Goal: Find contact information: Find contact information

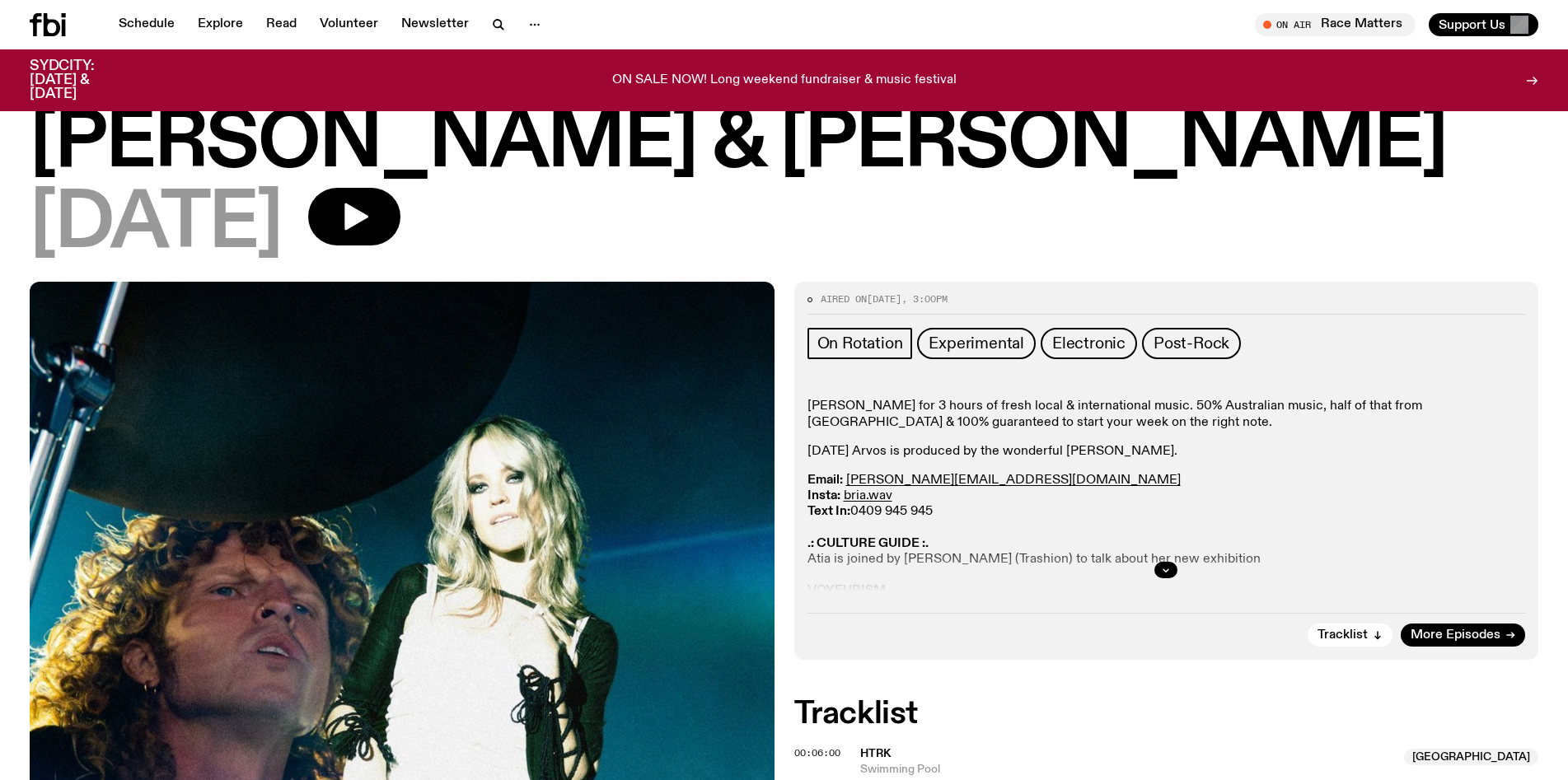
scroll to position [126, 0]
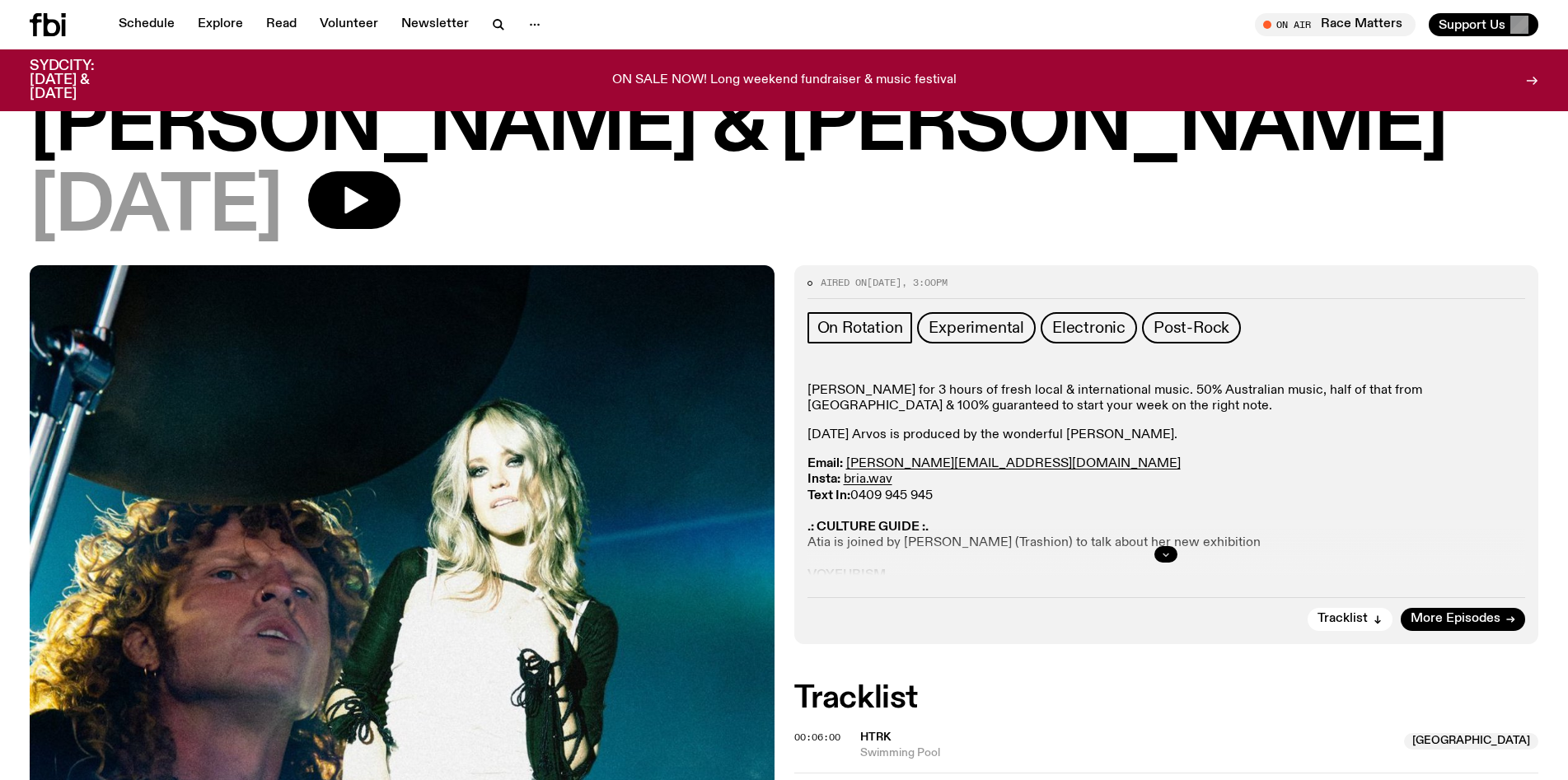
click at [1162, 551] on icon "button" at bounding box center [1165, 553] width 10 height 10
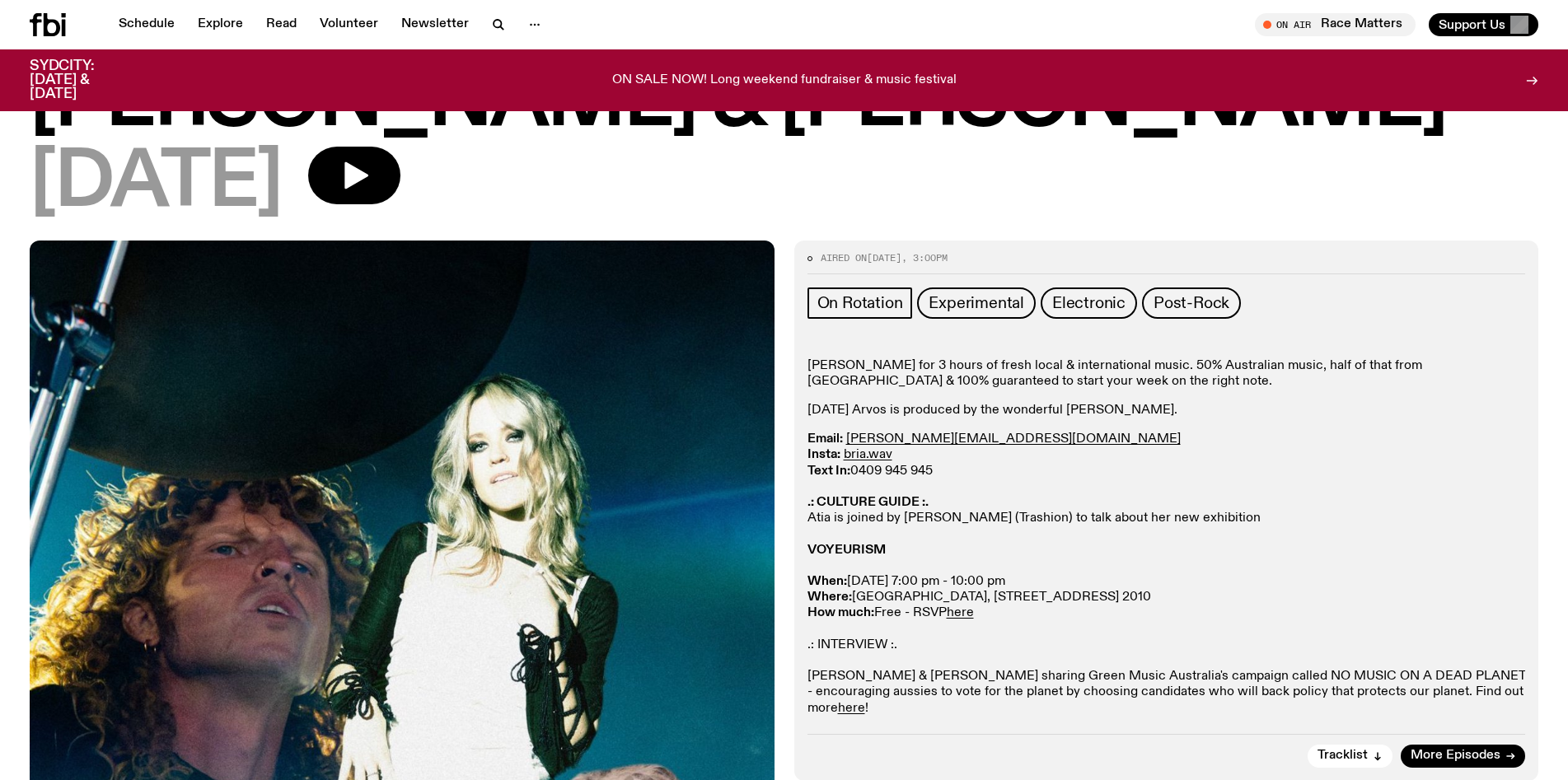
scroll to position [152, 0]
drag, startPoint x: 981, startPoint y: 437, endPoint x: 846, endPoint y: 439, distance: 135.0
click at [846, 439] on p "Email: briana.k@fbiradio.com Insta: bria.wav Text In: 0409 945 945 .: CULTURE G…" at bounding box center [1166, 573] width 718 height 285
copy link "briana.k@fbiradio.com"
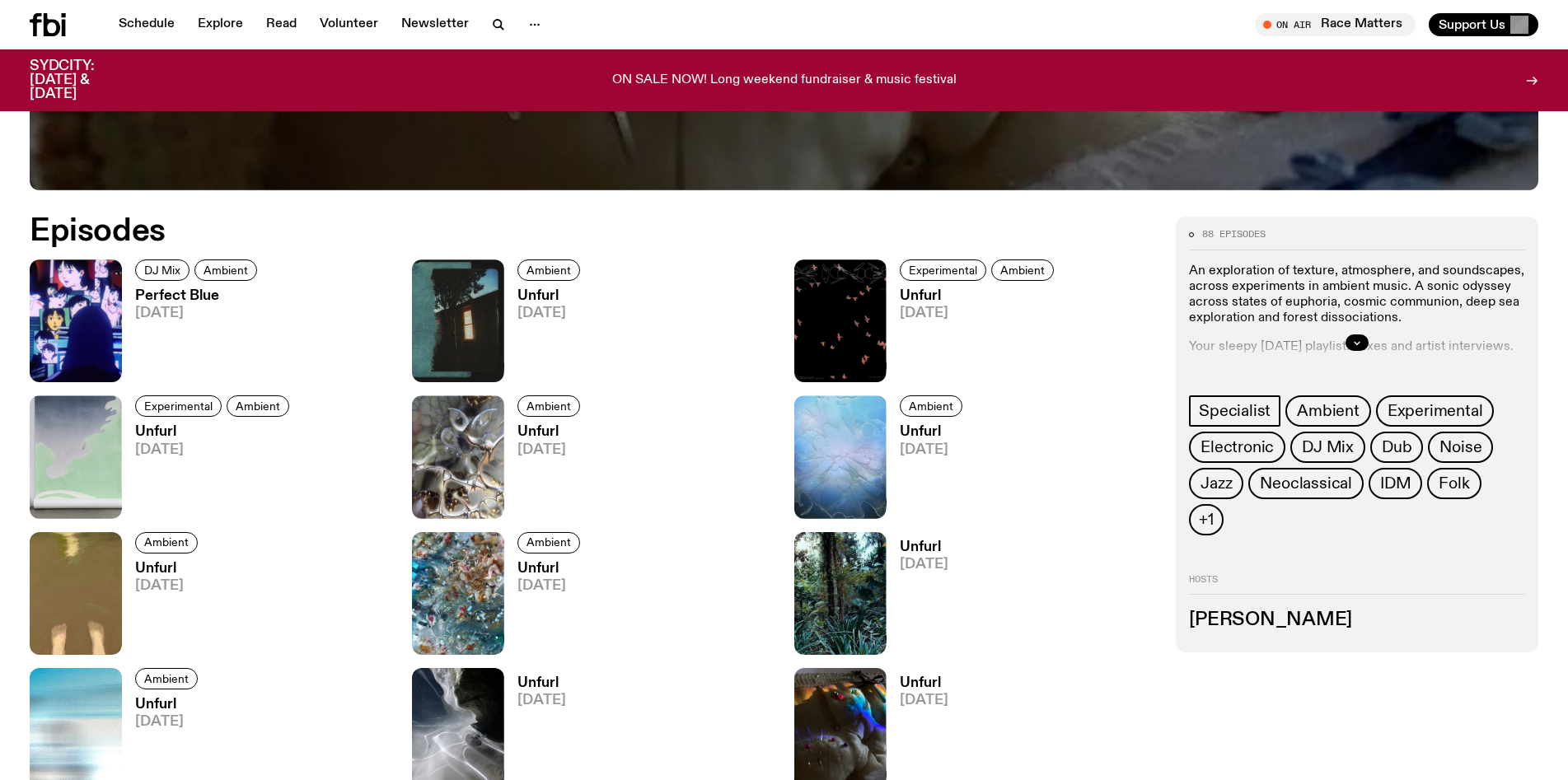
scroll to position [894, 0]
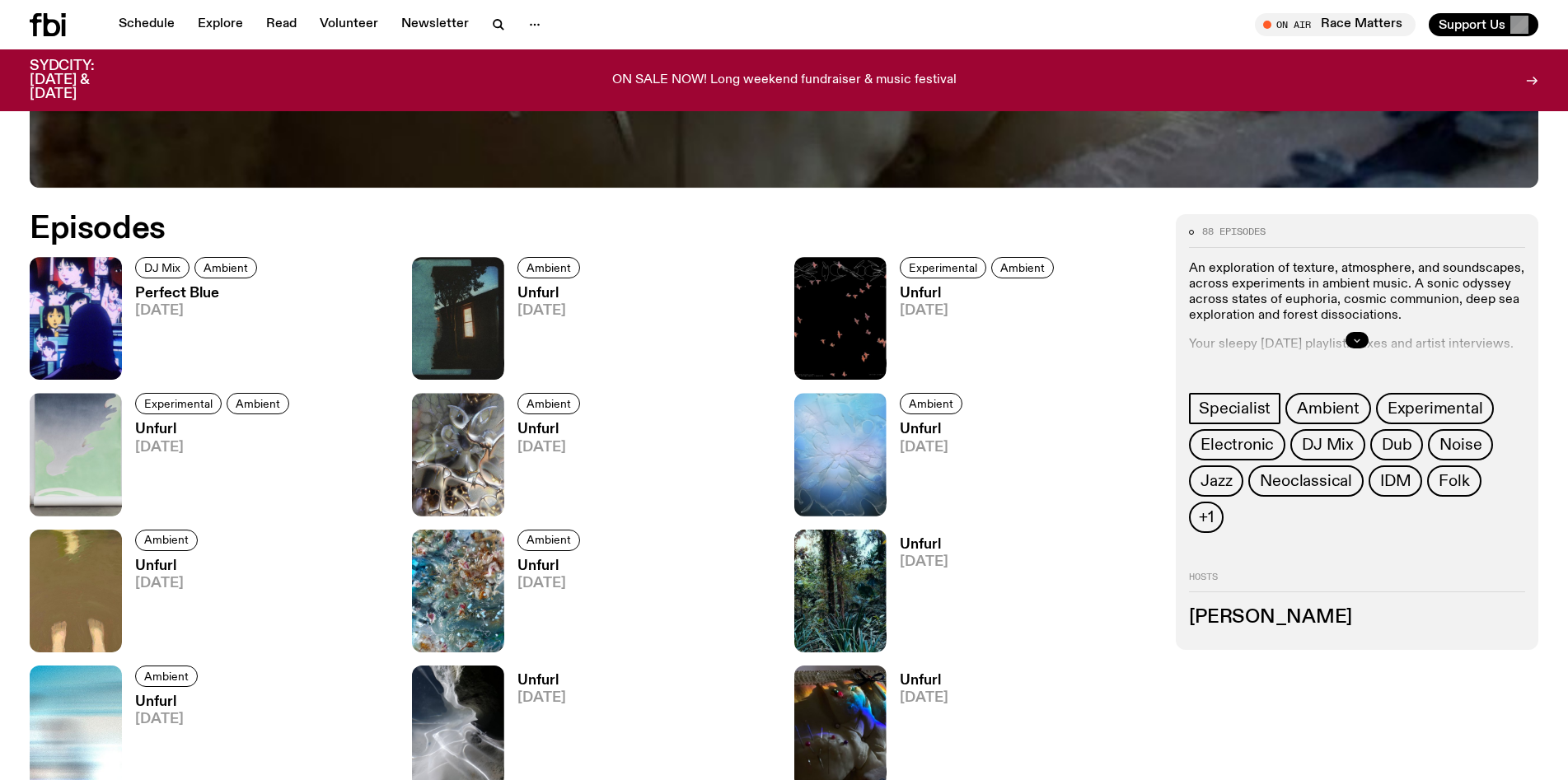
click at [1363, 336] on button "button" at bounding box center [1357, 340] width 23 height 17
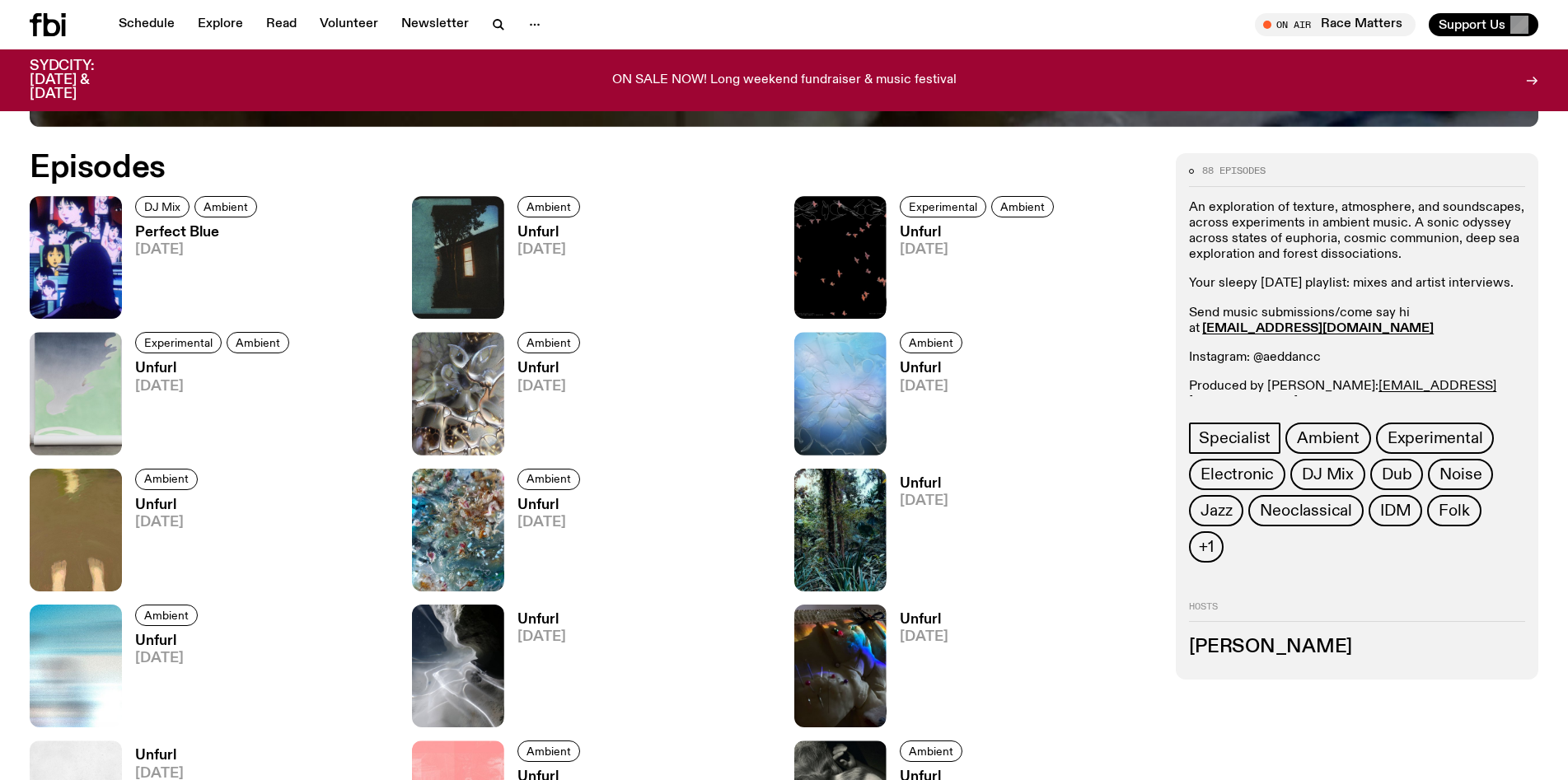
scroll to position [956, 0]
click at [1214, 537] on span "+1" at bounding box center [1206, 545] width 15 height 18
drag, startPoint x: 1345, startPoint y: 327, endPoint x: 1204, endPoint y: 332, distance: 141.1
click at [1204, 332] on p "Send music submissions/come say hi at aeddan.c@fbiradio.com" at bounding box center [1357, 321] width 336 height 32
copy strong "aeddan.c@fbiradio.com"
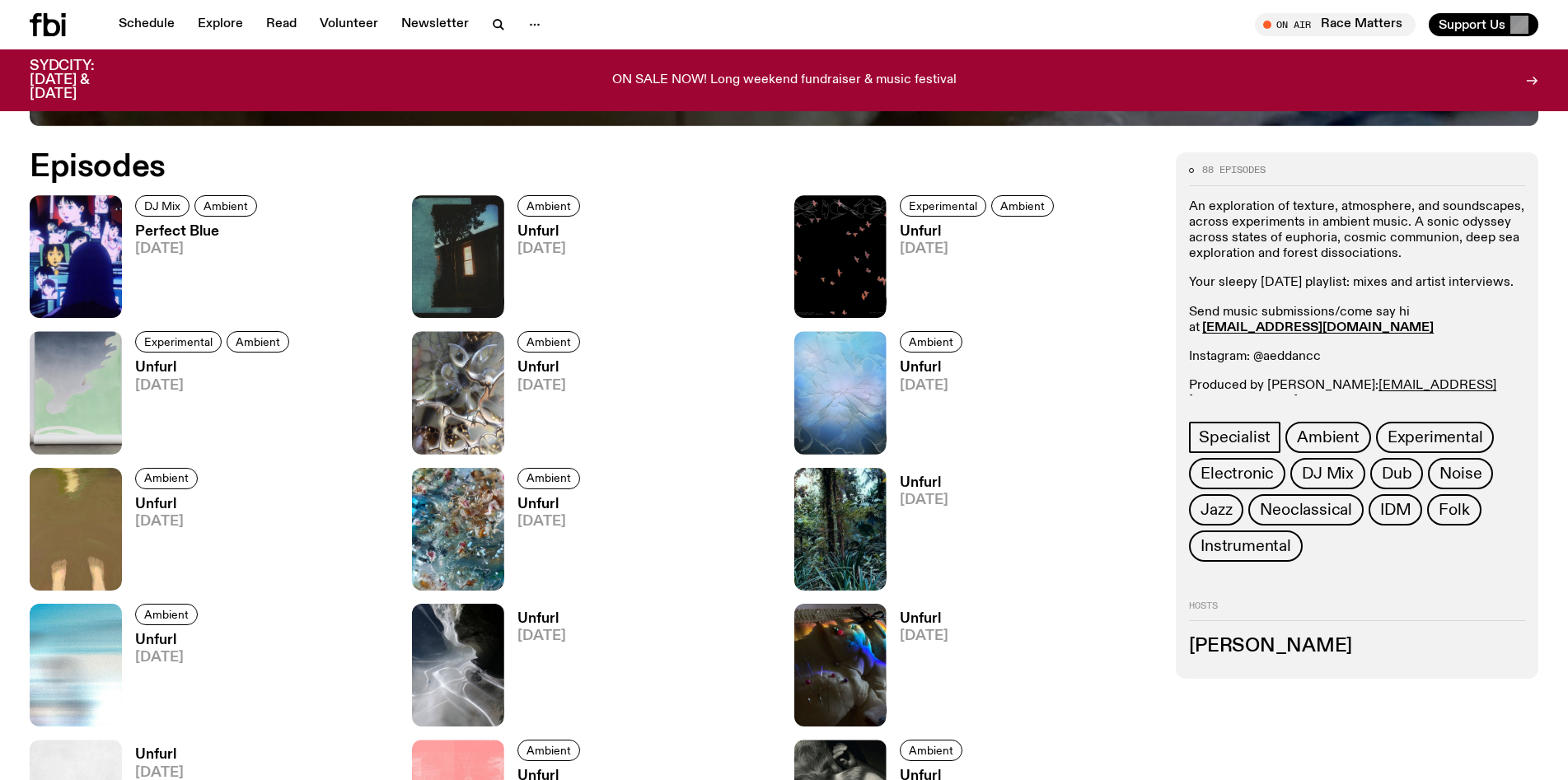
click at [1382, 339] on div "An exploration of texture, atmosphere, and soundscapes, across experiments in a…" at bounding box center [1357, 305] width 336 height 211
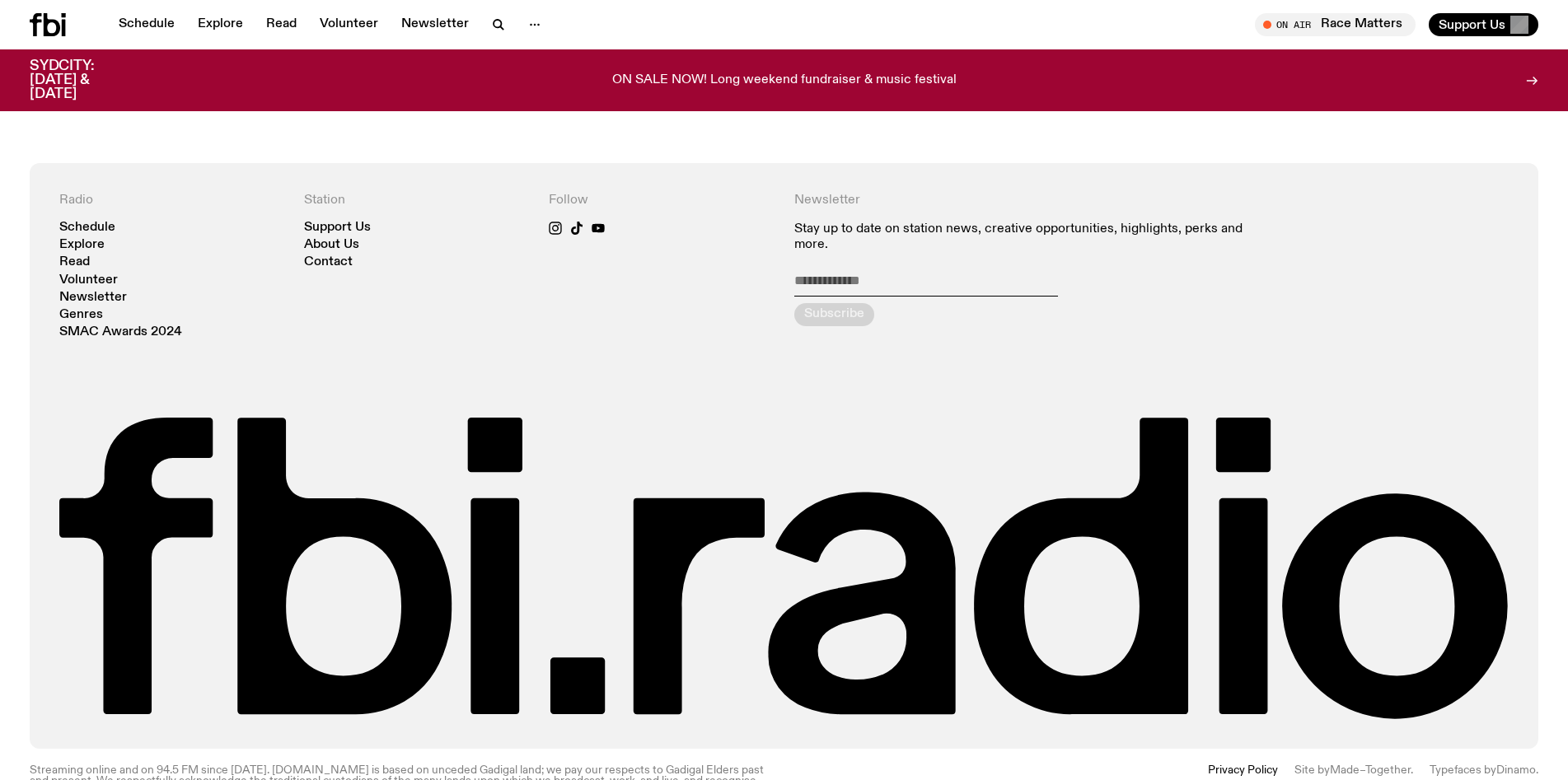
scroll to position [2656, 0]
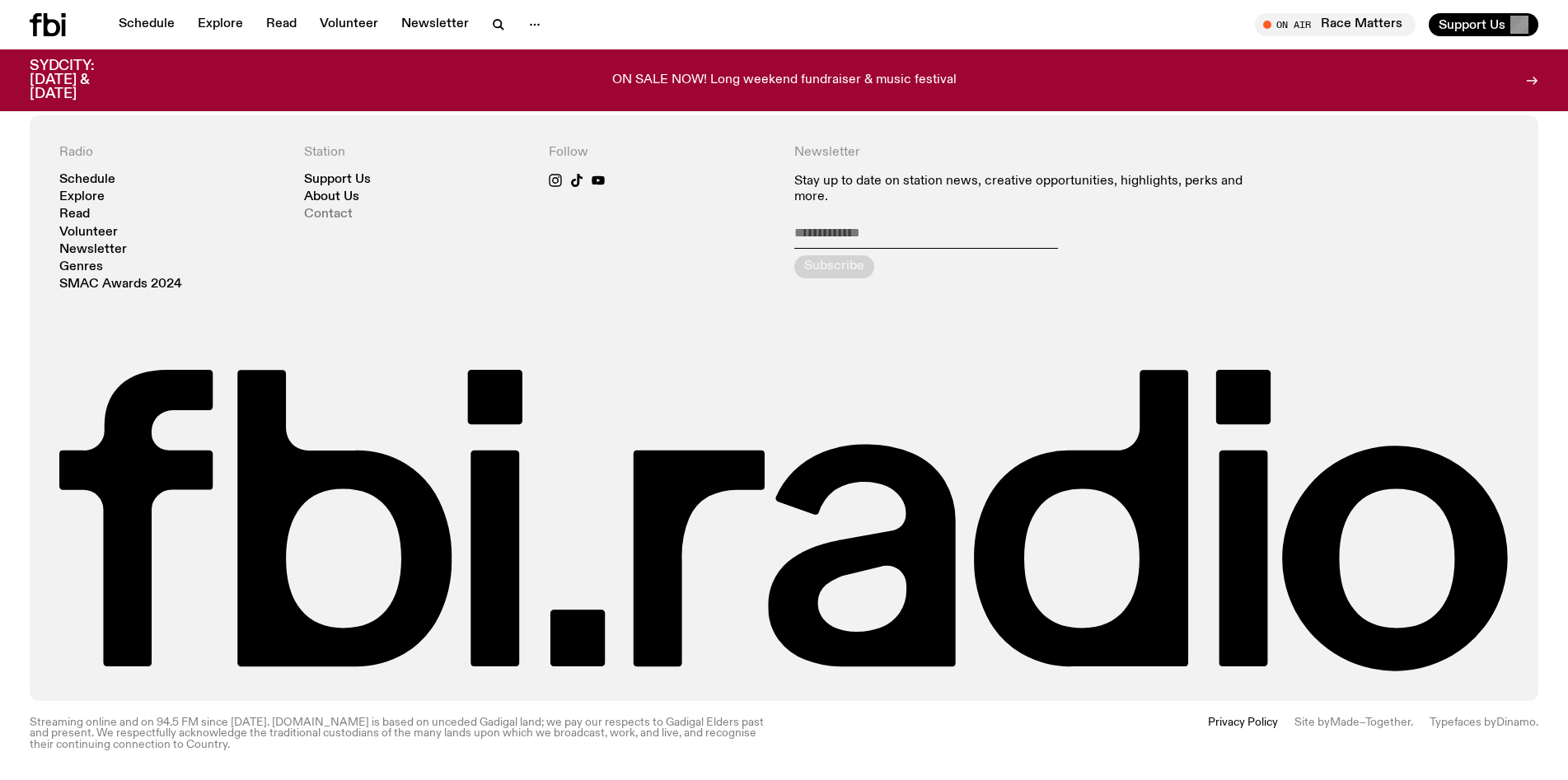
click at [334, 213] on link "Contact" at bounding box center [328, 214] width 48 height 12
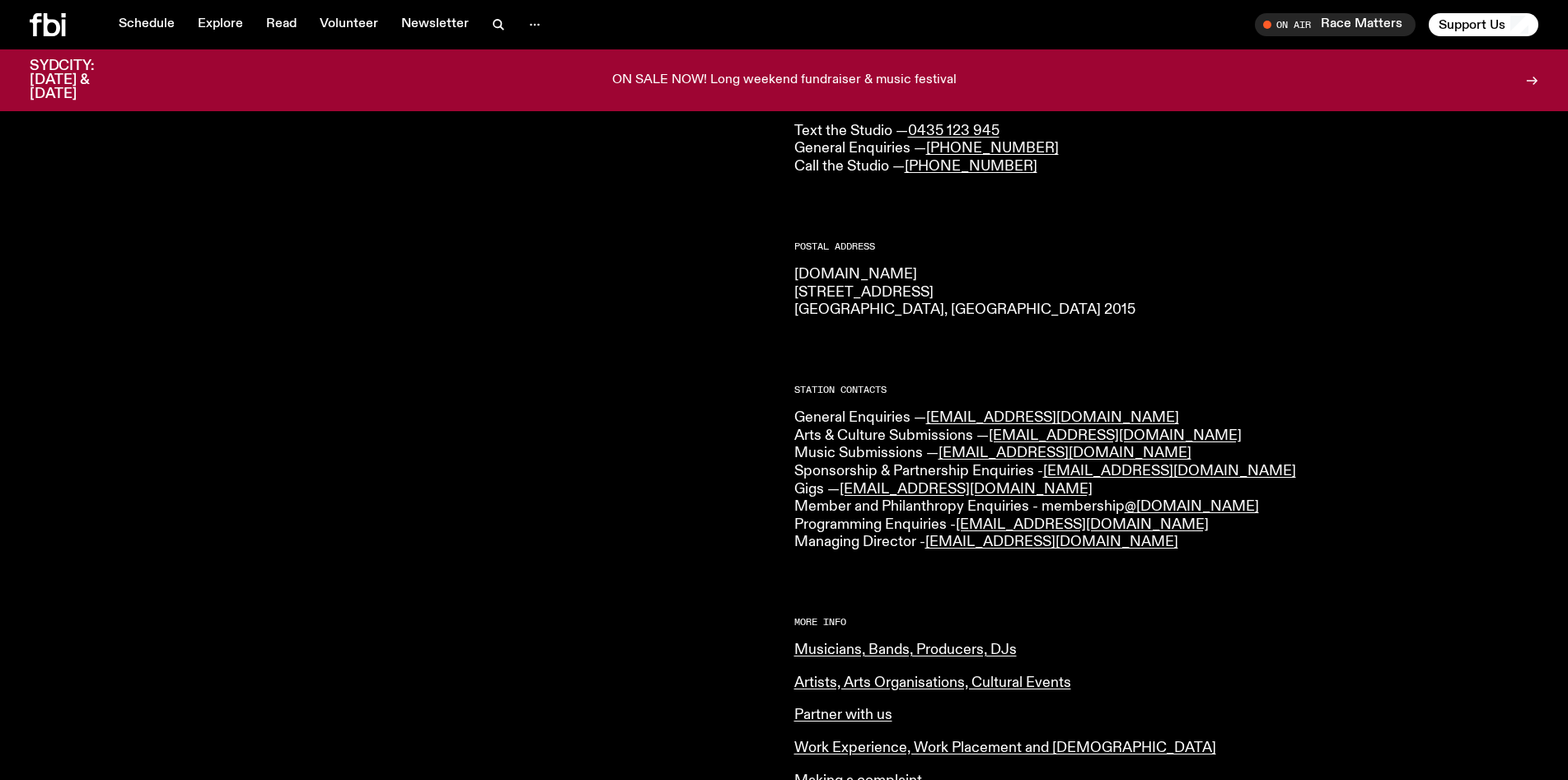
scroll to position [168, 0]
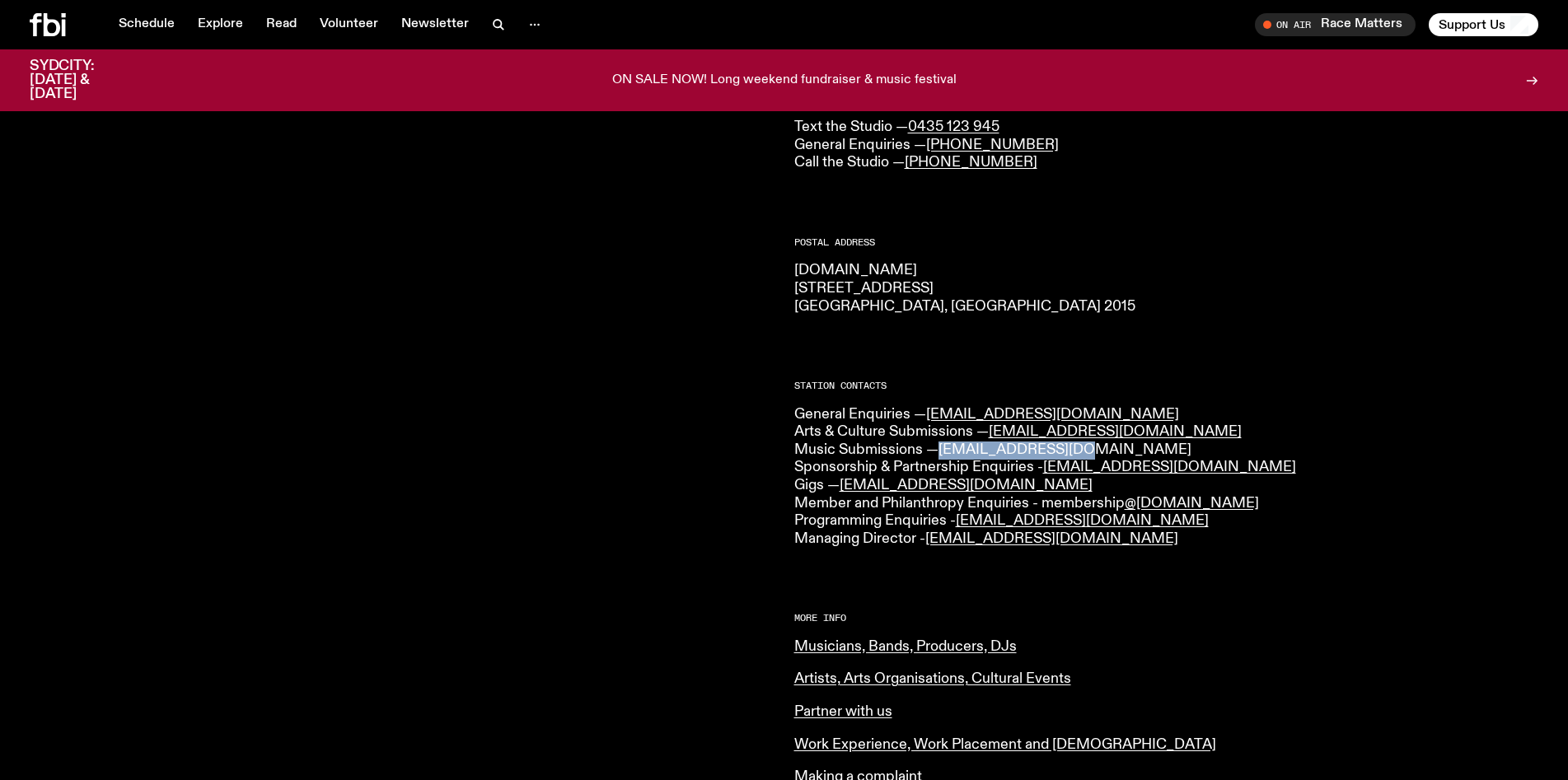
copy link "music@fbiradio.com"
drag, startPoint x: 1083, startPoint y: 448, endPoint x: 943, endPoint y: 454, distance: 140.1
click at [943, 454] on p "General Enquiries — info@fbiradio.com Arts & Culture Submissions — culture@fbir…" at bounding box center [1166, 477] width 744 height 142
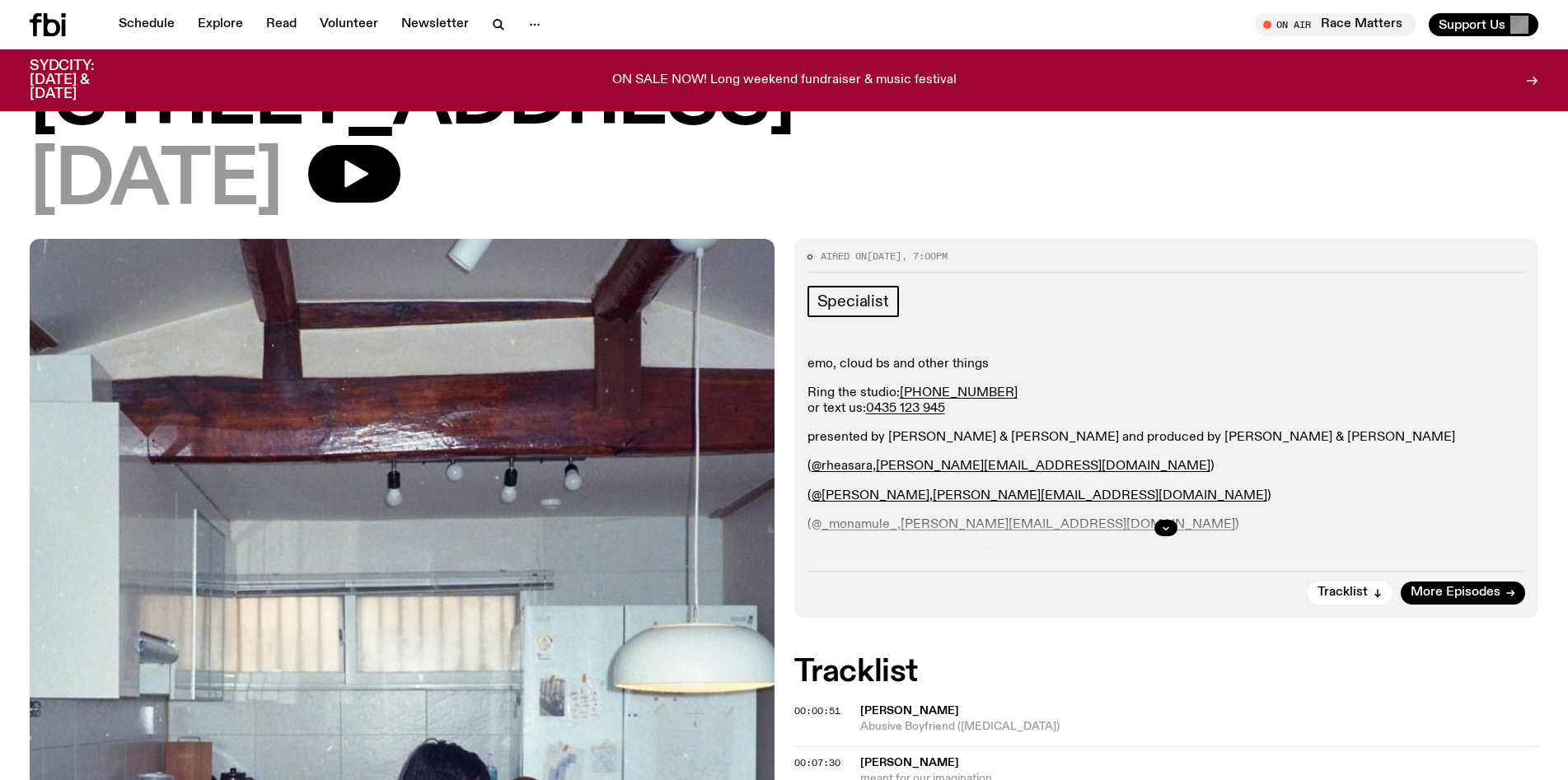
scroll to position [76, 0]
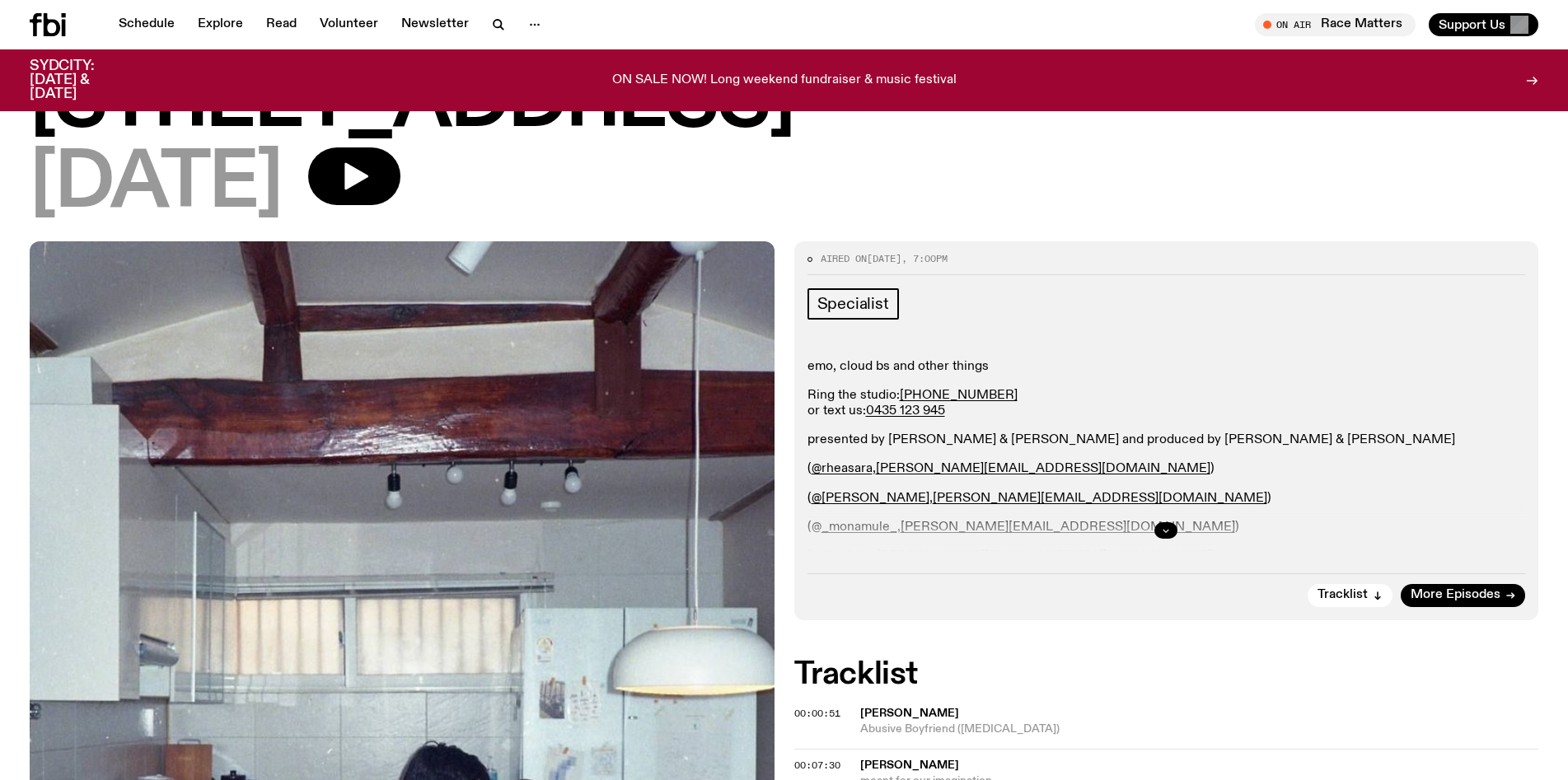
click at [1166, 534] on icon "button" at bounding box center [1165, 530] width 10 height 10
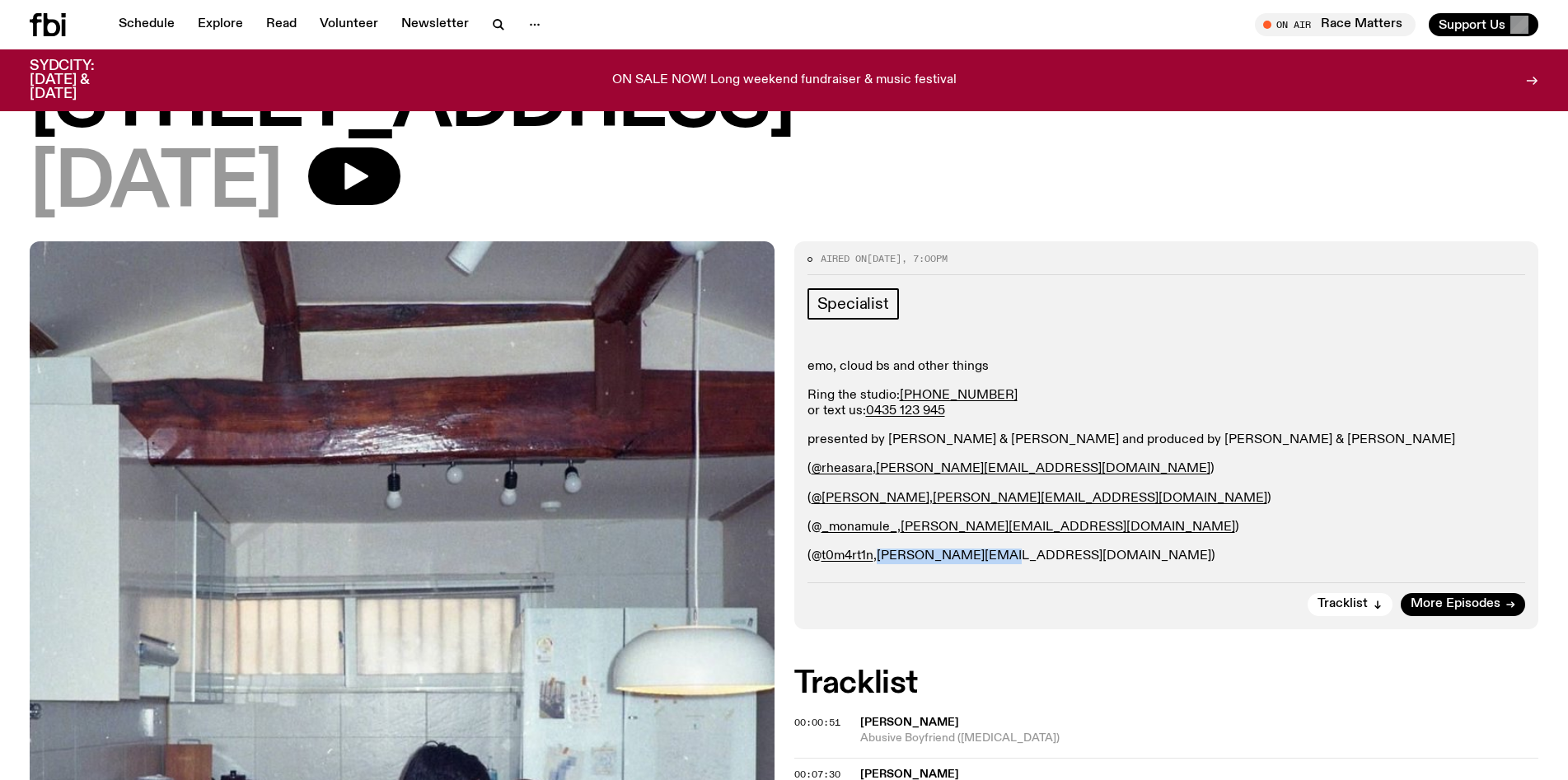
drag, startPoint x: 1000, startPoint y: 555, endPoint x: 881, endPoint y: 551, distance: 119.1
click at [881, 551] on p "(@ t0m4rt1n , tom.m@fbiradio.com )" at bounding box center [1166, 556] width 718 height 16
copy link "tom.m@fbiradio.com"
drag, startPoint x: 1034, startPoint y: 525, endPoint x: 904, endPoint y: 531, distance: 130.1
click at [904, 531] on p "(@ _monamule_ , mona.m@fbiradio.com )" at bounding box center [1166, 528] width 718 height 16
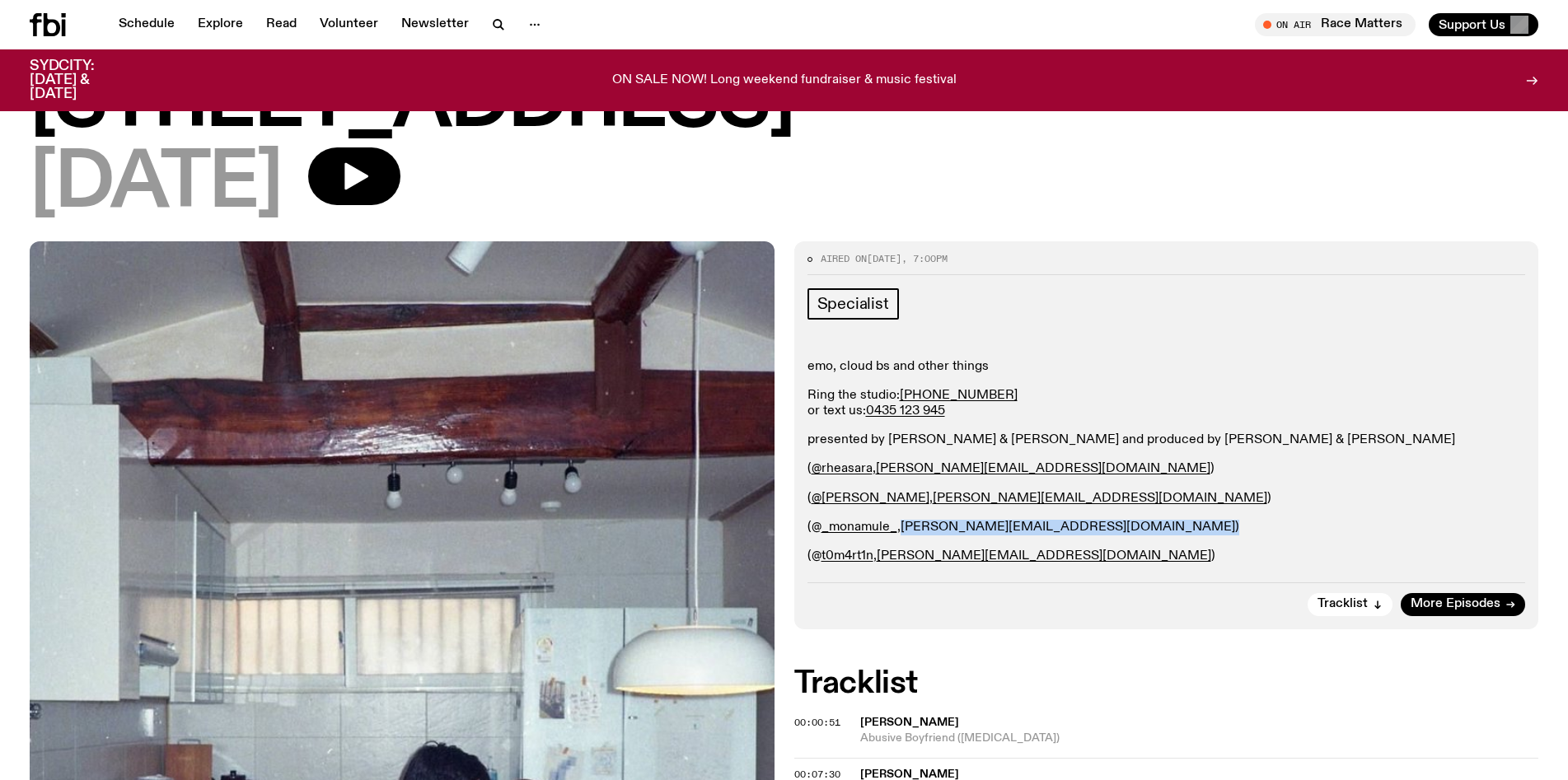
copy p "mona.m@fbiradio.com"
drag, startPoint x: 1037, startPoint y: 500, endPoint x: 899, endPoint y: 499, distance: 138.0
click at [899, 499] on p "( @p.l.mckenzie , patrick.m@fbiradio.com )" at bounding box center [1166, 499] width 718 height 16
copy link "patrick.m@fbiradio.com"
drag, startPoint x: 993, startPoint y: 469, endPoint x: 876, endPoint y: 469, distance: 117.0
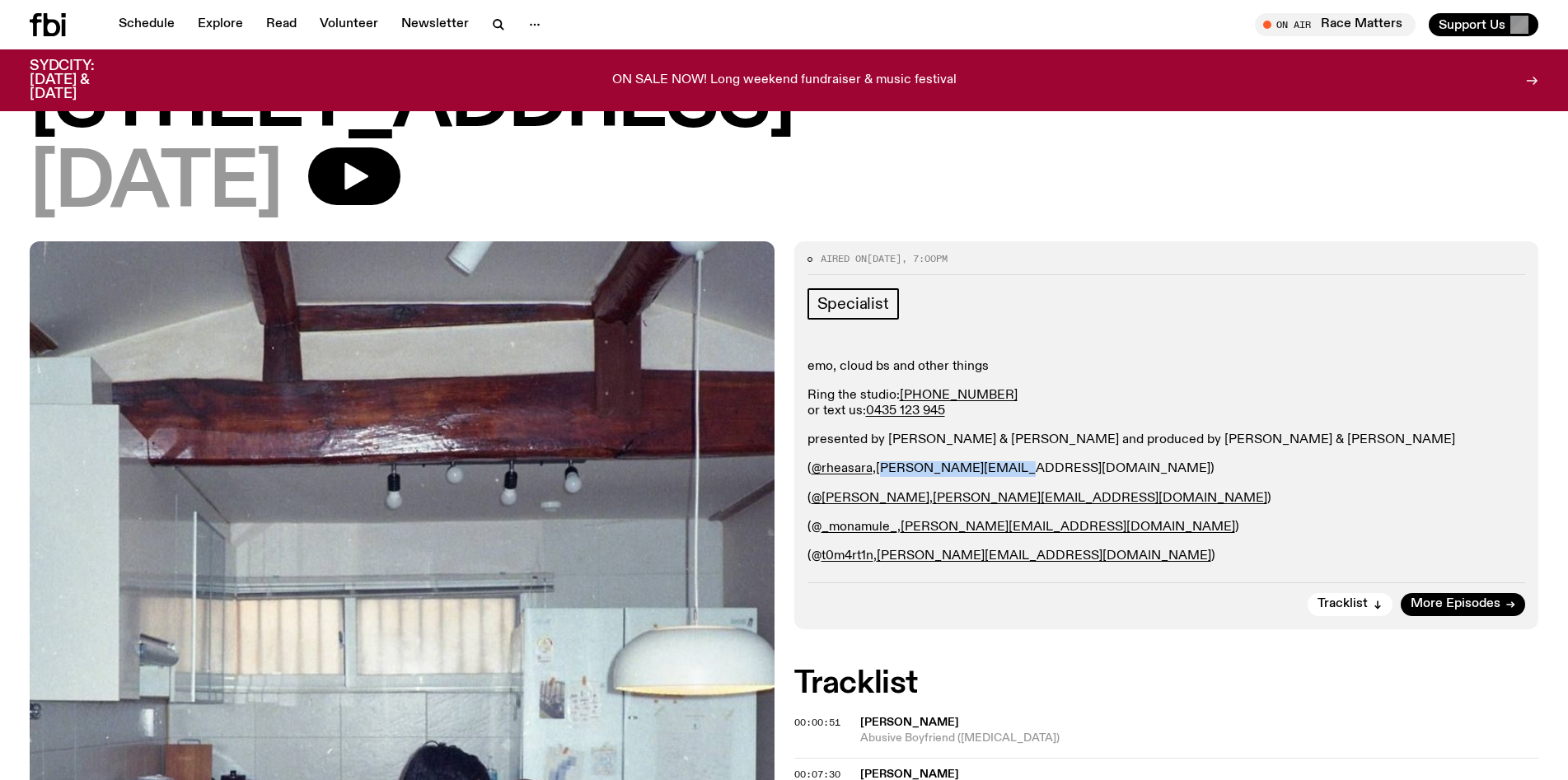
click at [876, 469] on p "( @rheasara , rhea.t@fbiradio.com )" at bounding box center [1166, 469] width 718 height 16
copy link "rhea.t@fbiradio.com"
click at [1093, 329] on div "Specialist emo, cloud bs and other things Ring the studio: (02) 9030 6945 or te…" at bounding box center [1166, 427] width 718 height 278
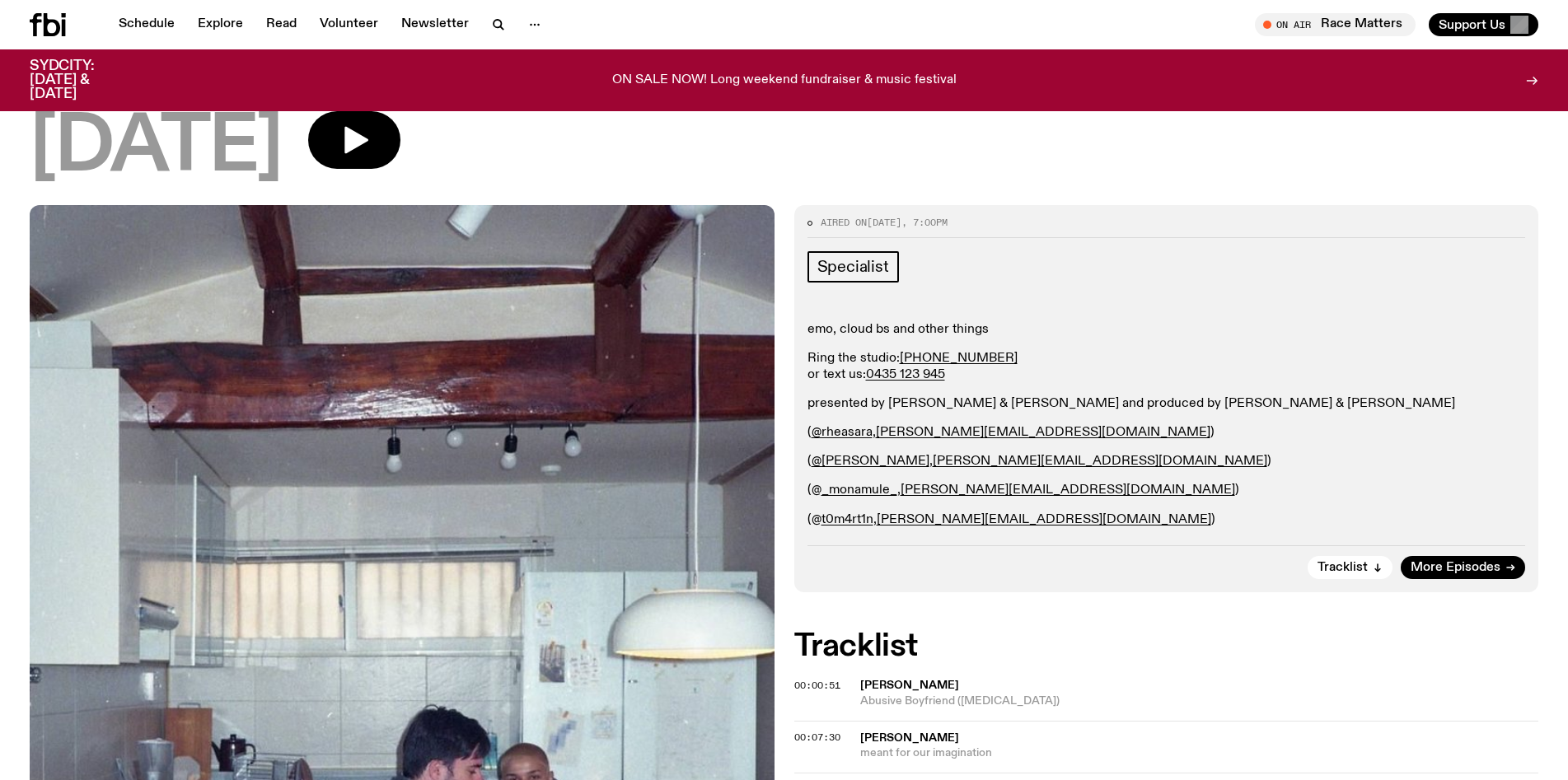
scroll to position [123, 0]
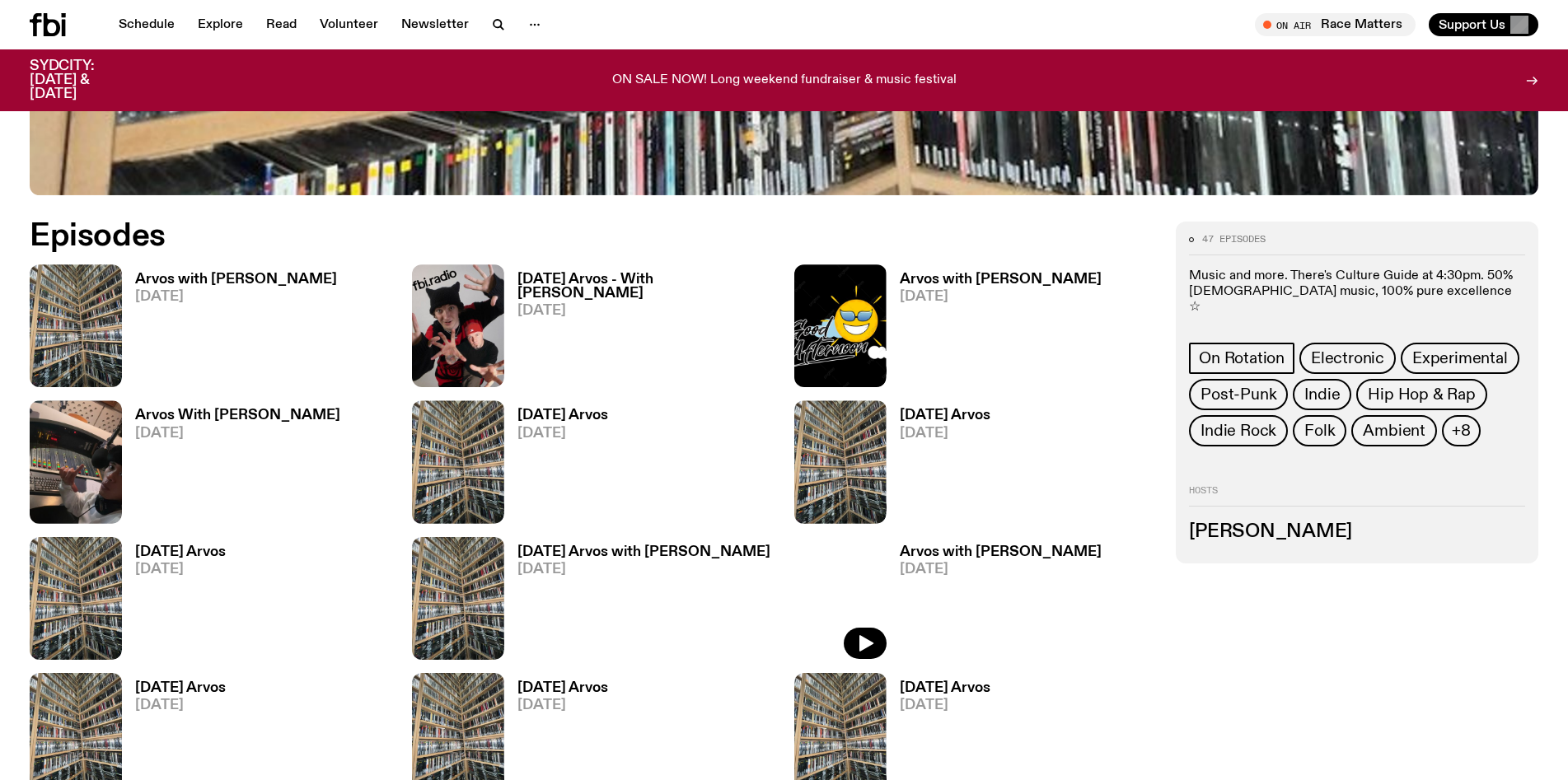
scroll to position [892, 0]
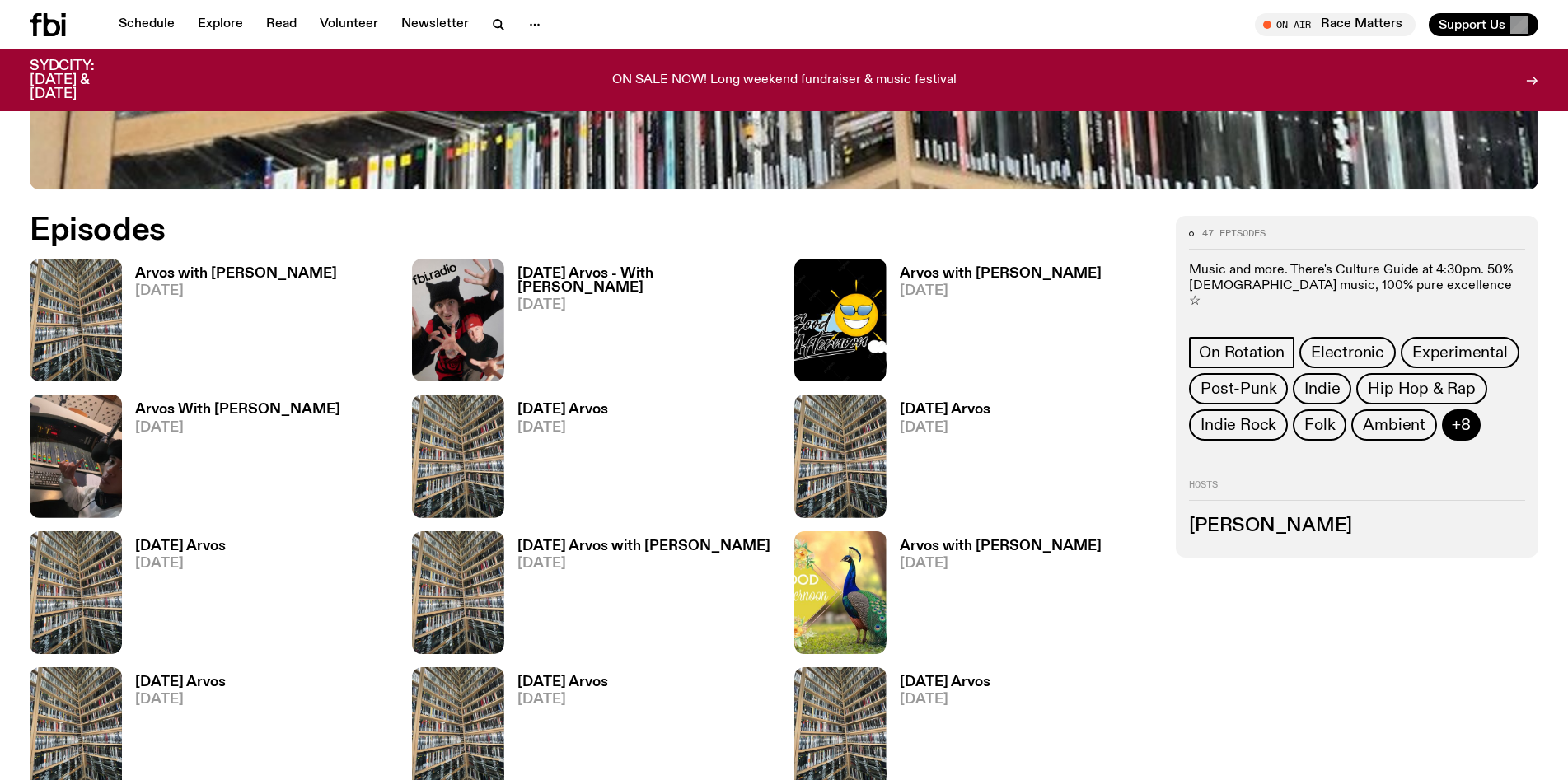
click at [1455, 415] on span "+8" at bounding box center [1462, 424] width 19 height 18
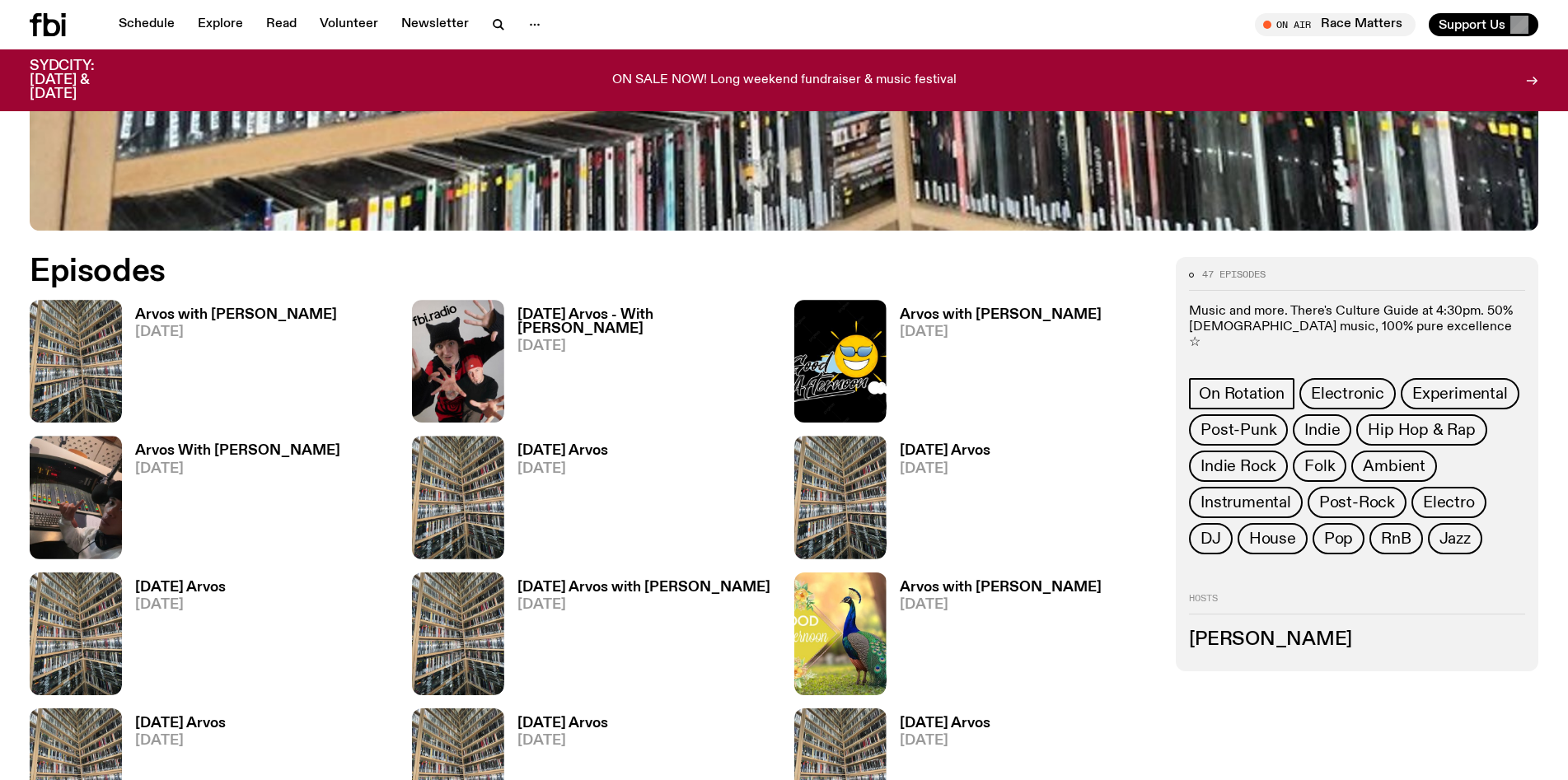
scroll to position [876, 0]
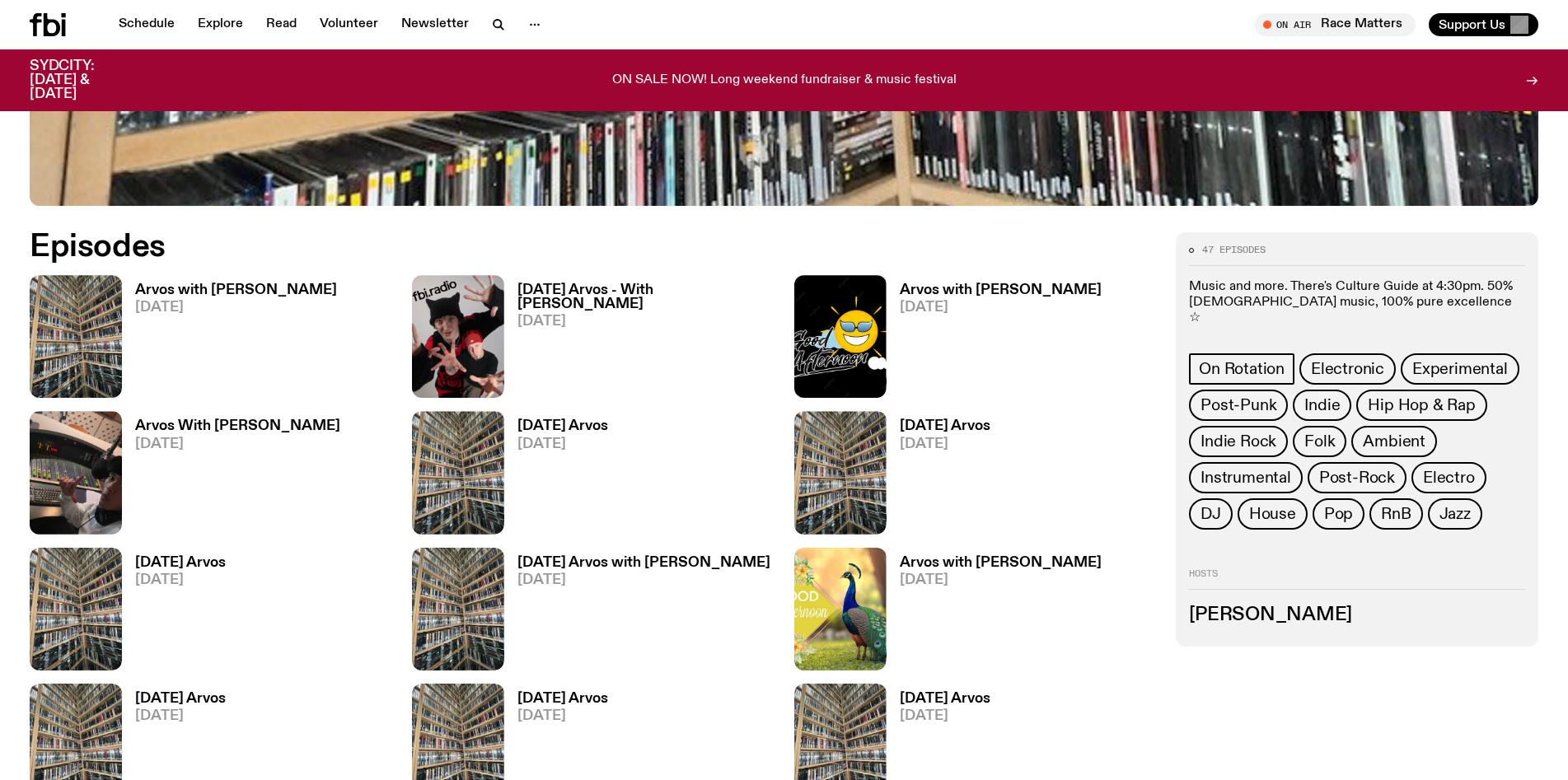
click at [998, 294] on h3 "Arvos with Lindsay" at bounding box center [1001, 290] width 202 height 14
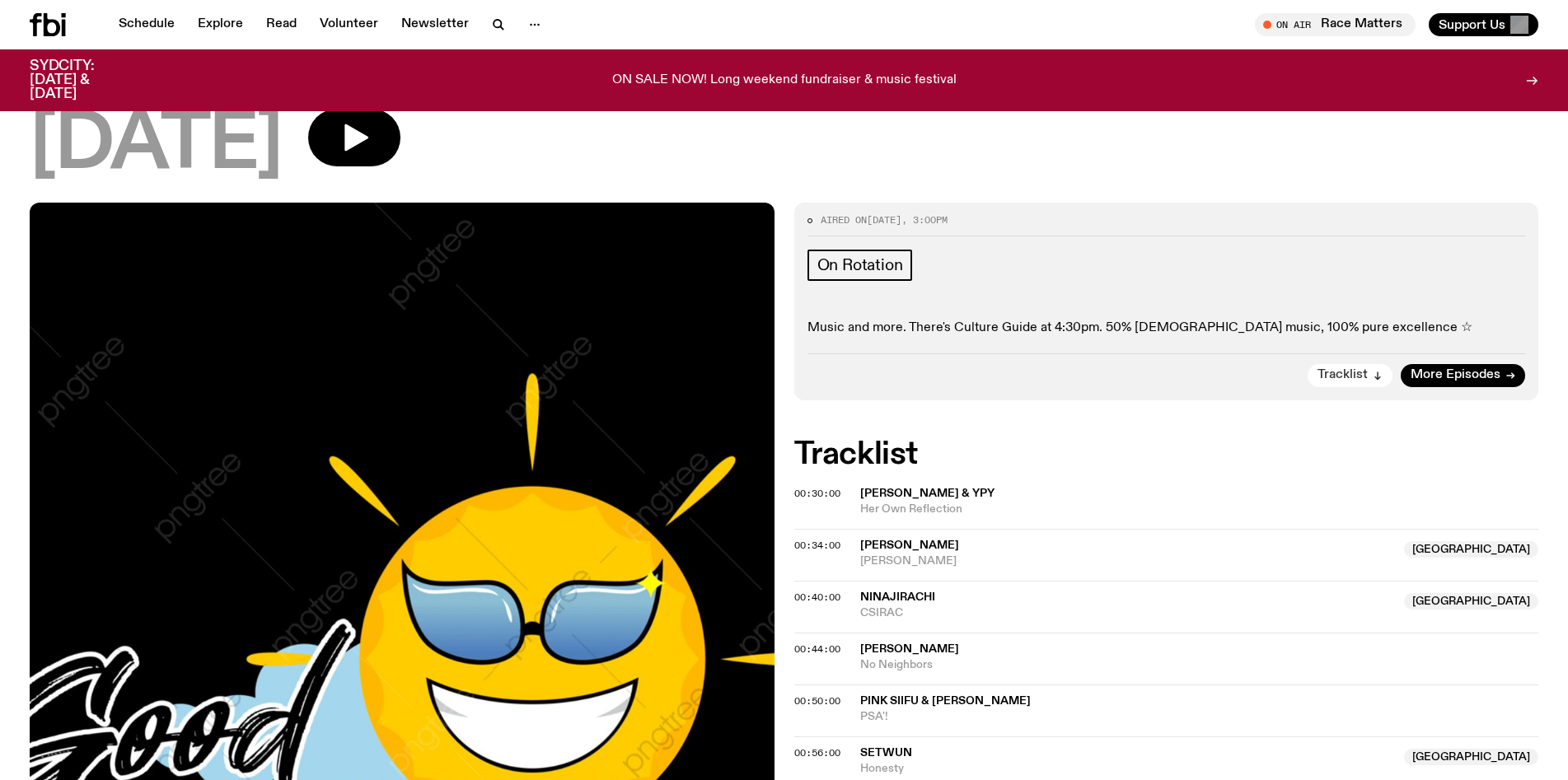
click at [1361, 376] on span "Tracklist" at bounding box center [1342, 375] width 50 height 12
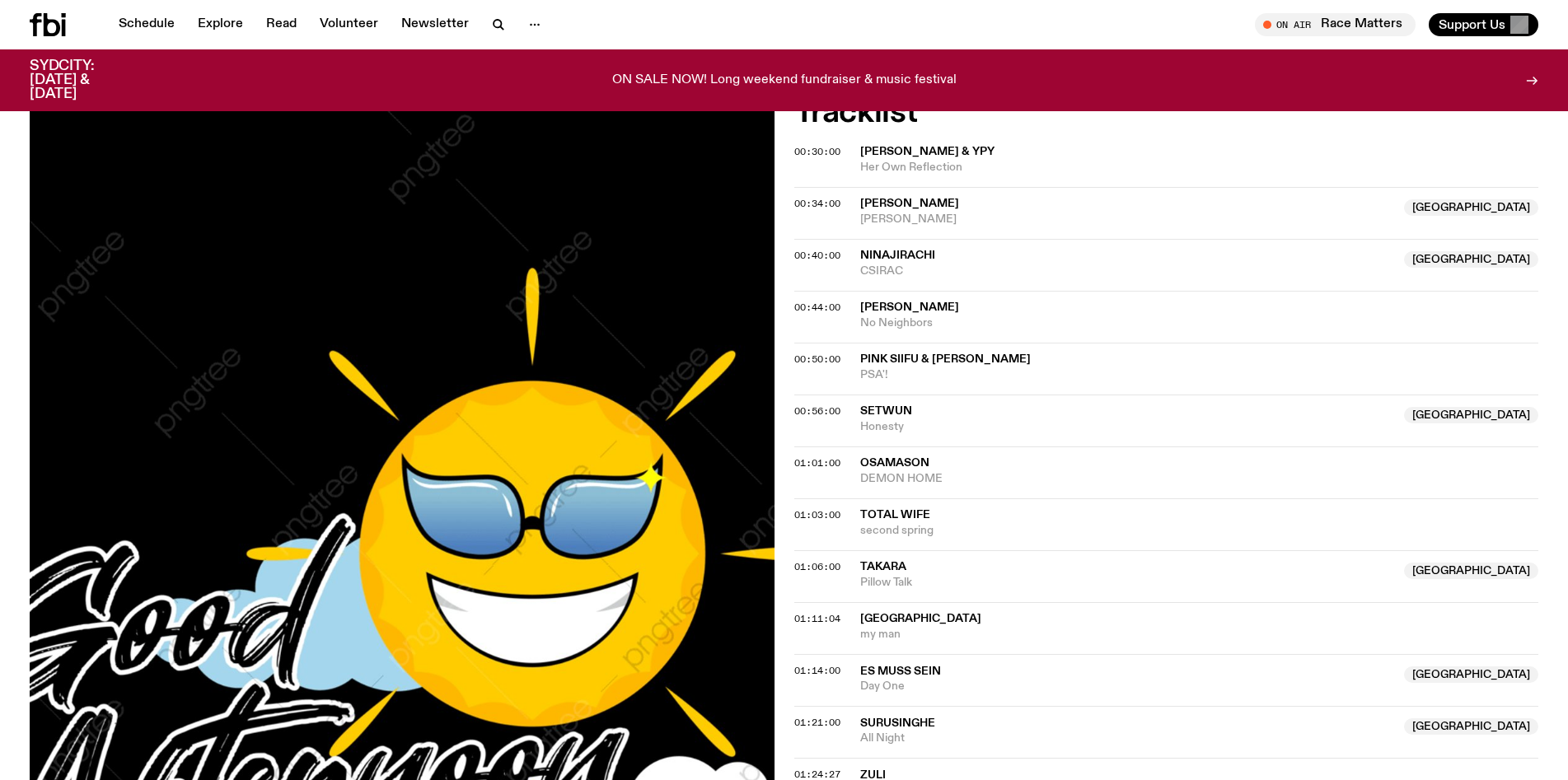
scroll to position [54, 0]
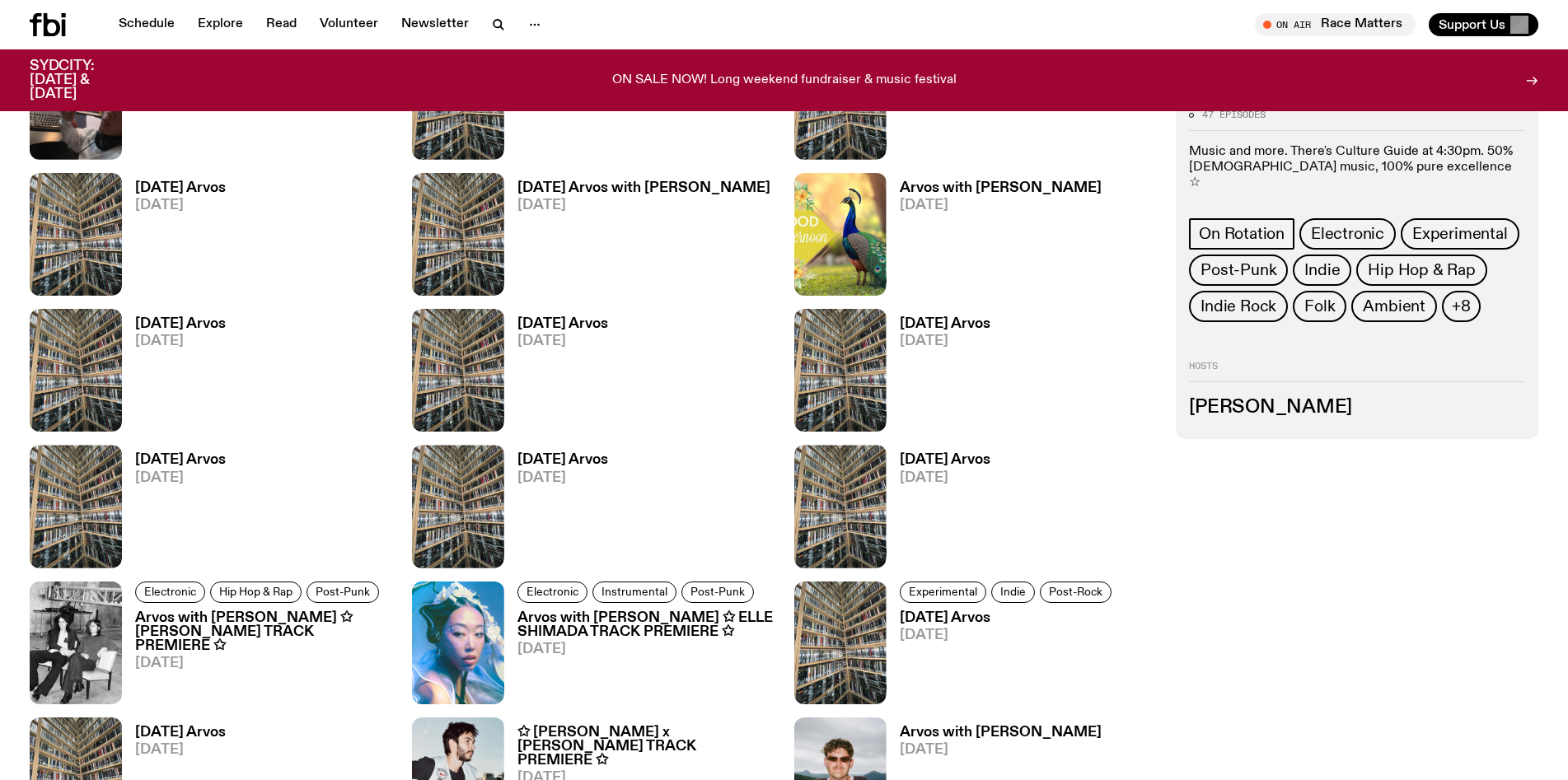
scroll to position [1252, 0]
click at [957, 318] on h3 "Tuesday Arvos" at bounding box center [945, 323] width 91 height 14
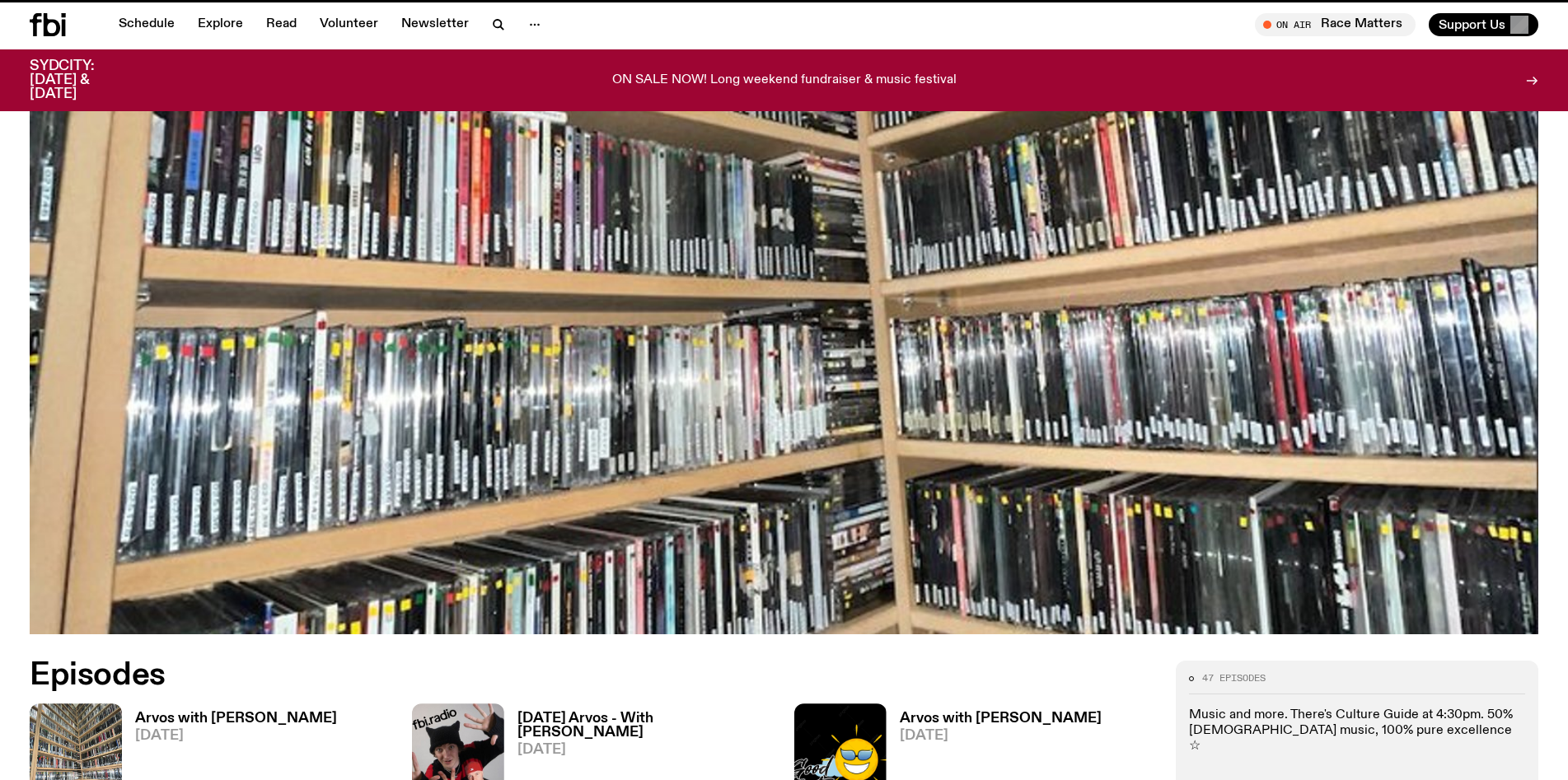
scroll to position [1252, 0]
